Goal: Find specific page/section: Find specific page/section

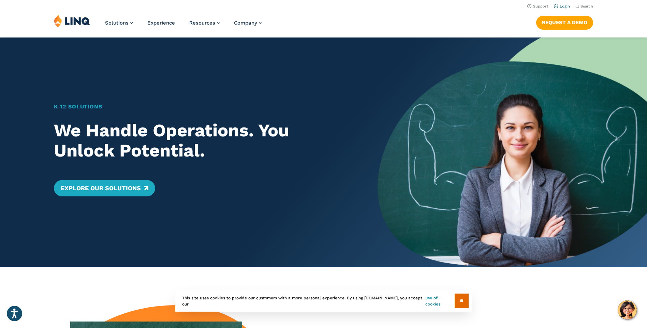
click at [565, 6] on link "Login" at bounding box center [562, 6] width 16 height 4
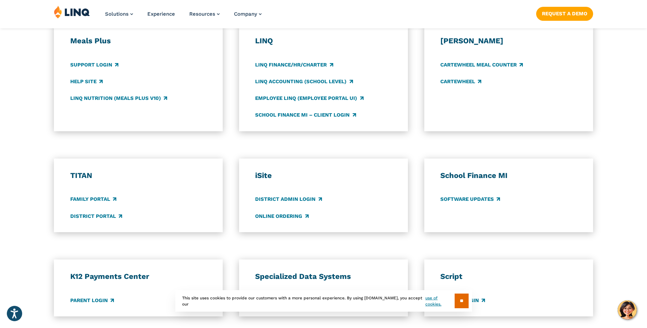
scroll to position [409, 0]
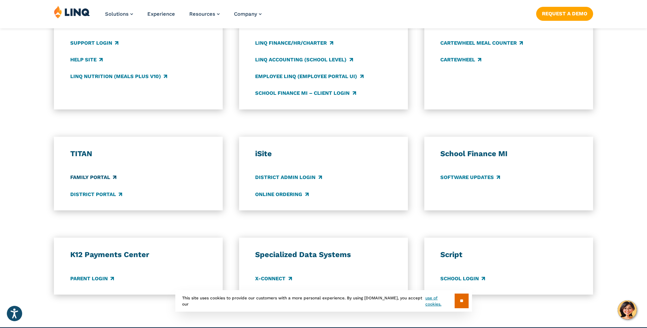
click at [82, 176] on link "Family Portal" at bounding box center [93, 178] width 46 height 8
